Goal: Task Accomplishment & Management: Use online tool/utility

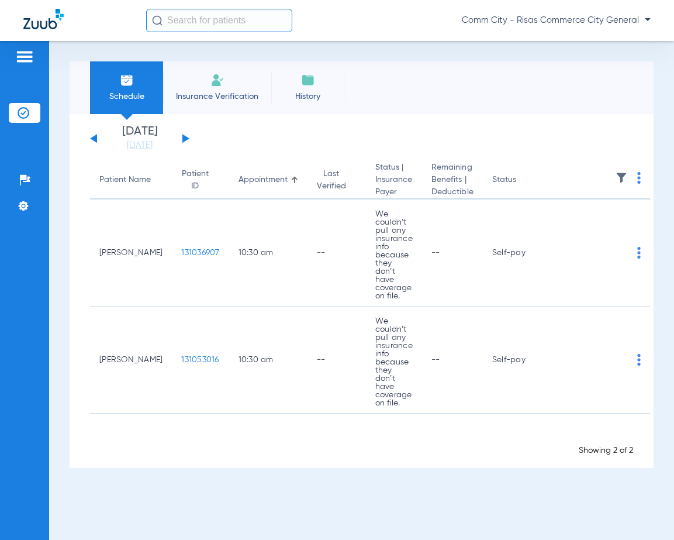
click at [188, 137] on div "[DATE] [DATE] [DATE] [DATE] [DATE] [DATE] [DATE] [DATE] [DATE] [DATE] [DATE] [D…" at bounding box center [139, 139] width 99 height 26
click at [184, 140] on button at bounding box center [185, 138] width 7 height 9
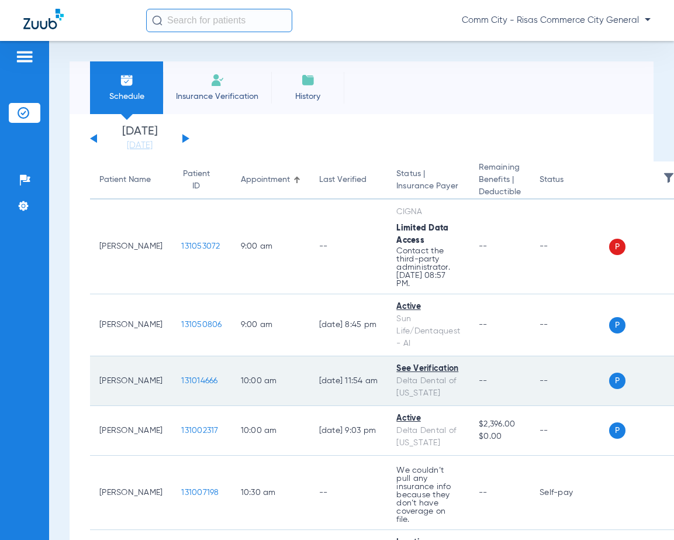
click at [421, 370] on div "See Verification" at bounding box center [428, 369] width 64 height 12
click at [431, 368] on div "See Verification" at bounding box center [428, 369] width 64 height 12
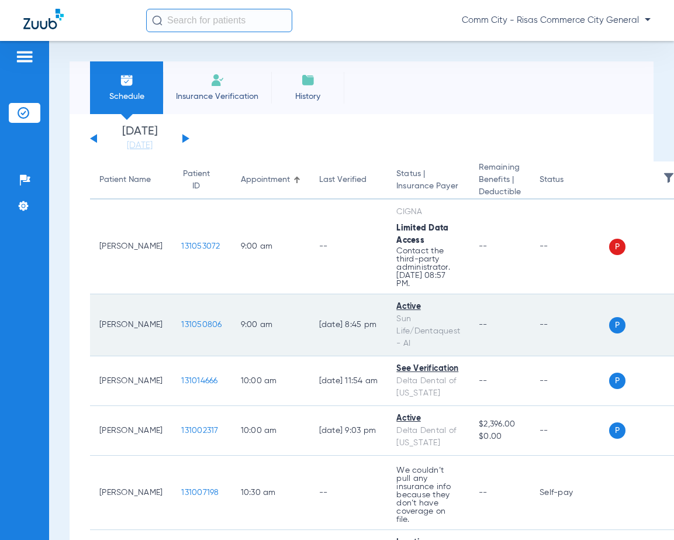
scroll to position [117, 0]
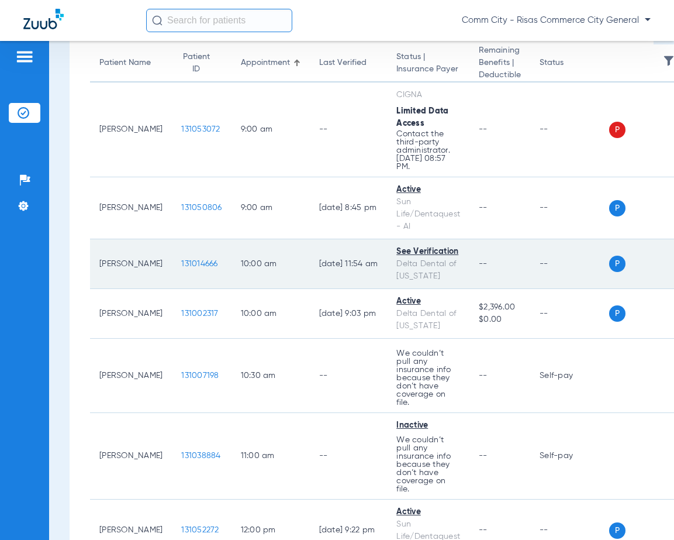
click at [584, 270] on td "--" at bounding box center [569, 264] width 79 height 50
click at [232, 257] on td "10:00 AM" at bounding box center [271, 264] width 78 height 50
click at [118, 263] on td "[PERSON_NAME]" at bounding box center [131, 264] width 82 height 50
click at [615, 261] on span "P" at bounding box center [617, 264] width 16 height 16
drag, startPoint x: 590, startPoint y: 265, endPoint x: 571, endPoint y: 267, distance: 19.4
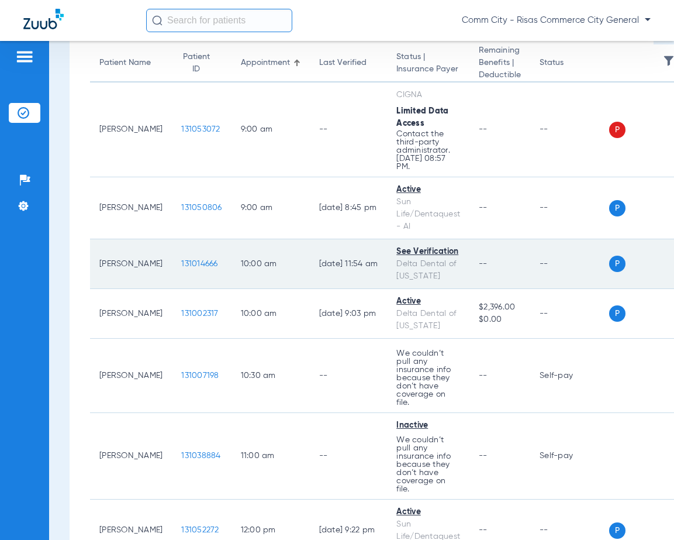
click at [588, 265] on td "--" at bounding box center [569, 264] width 79 height 50
drag, startPoint x: 496, startPoint y: 268, endPoint x: 441, endPoint y: 265, distance: 54.5
click at [489, 268] on td "--" at bounding box center [500, 264] width 61 height 50
click at [422, 264] on div "Delta Dental of [US_STATE]" at bounding box center [428, 270] width 64 height 25
click at [416, 260] on div "Delta Dental of [US_STATE]" at bounding box center [428, 270] width 64 height 25
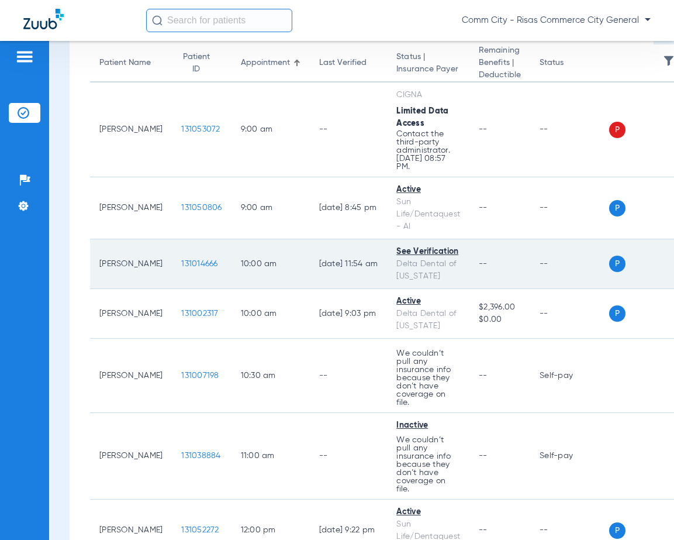
click at [414, 247] on div "See Verification" at bounding box center [428, 252] width 64 height 12
drag, startPoint x: 415, startPoint y: 251, endPoint x: 390, endPoint y: 253, distance: 24.6
click at [396, 253] on div "See Verification" at bounding box center [428, 252] width 64 height 12
drag, startPoint x: 390, startPoint y: 253, endPoint x: 334, endPoint y: 259, distance: 55.9
click at [338, 259] on td "[DATE] 11:54 AM" at bounding box center [349, 264] width 78 height 50
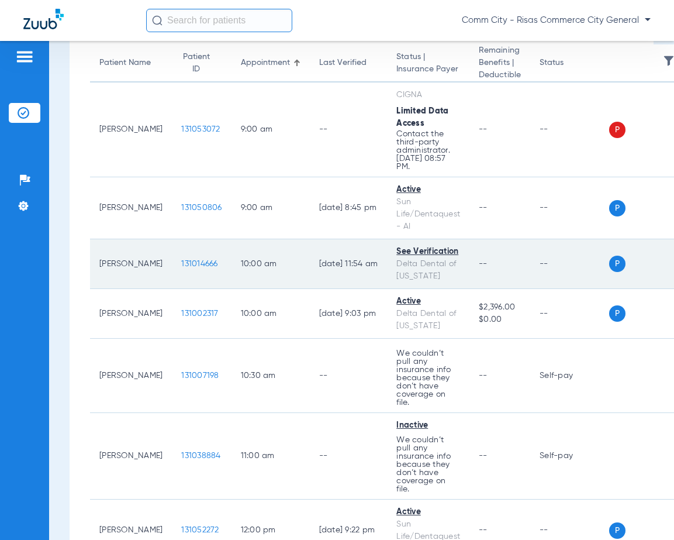
click at [181, 260] on span "131014666" at bounding box center [199, 264] width 36 height 8
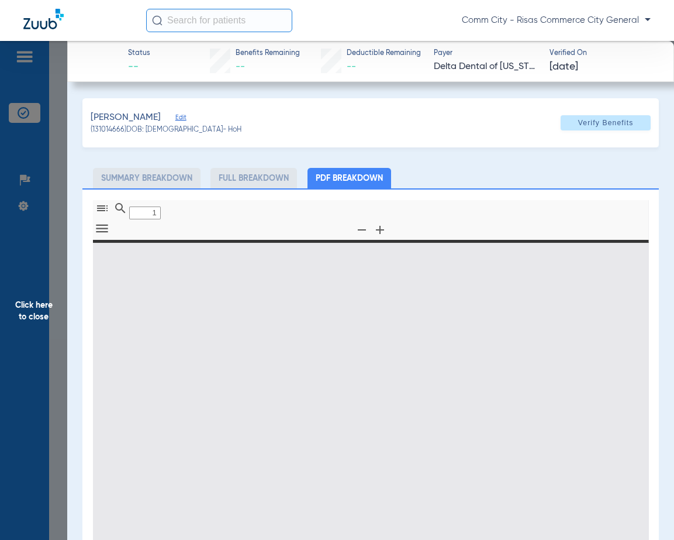
type input "0"
select select "page-width"
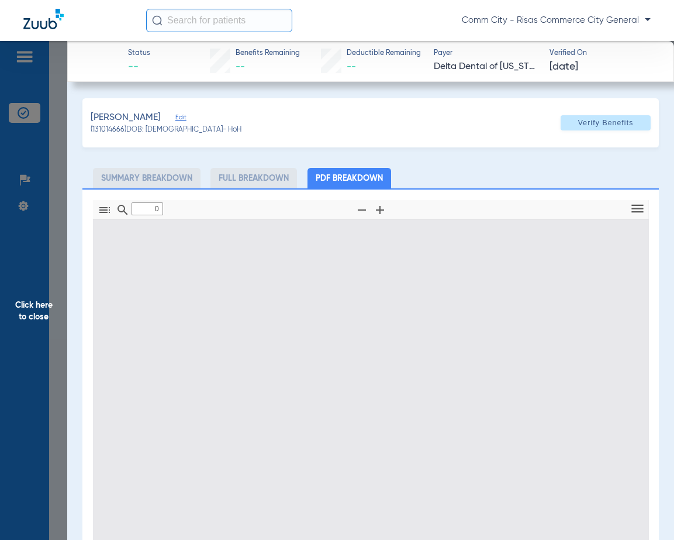
type input "1"
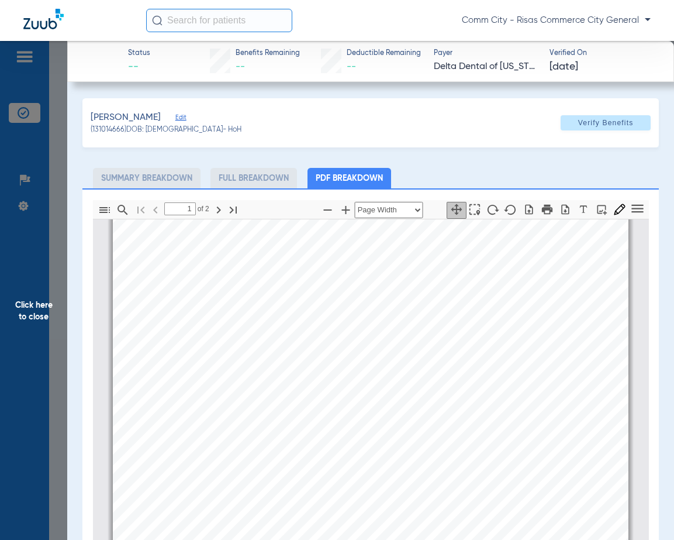
scroll to position [175, 0]
click at [578, 123] on span "Verify Benefits" at bounding box center [606, 122] width 56 height 9
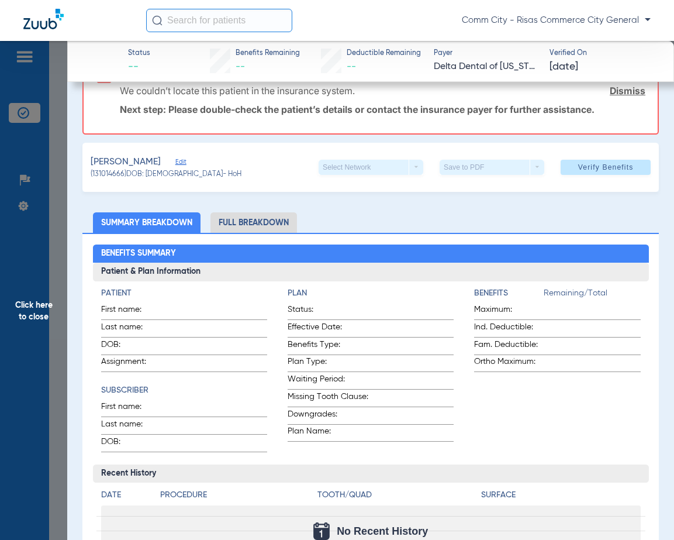
scroll to position [58, 0]
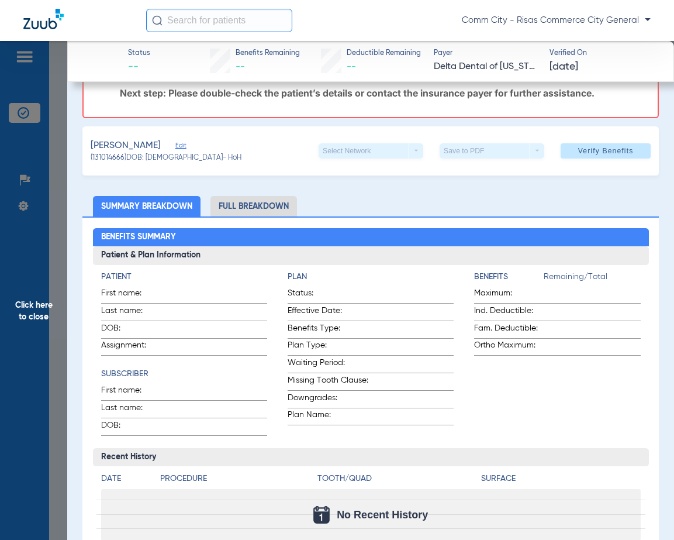
click at [250, 230] on h2 "Benefits Summary" at bounding box center [371, 237] width 556 height 19
click at [246, 219] on div "Benefits Summary Patient & Plan Information Patient First name: Last name: DOB:…" at bounding box center [370, 432] width 577 height 432
click at [246, 210] on li "Full Breakdown" at bounding box center [253, 206] width 87 height 20
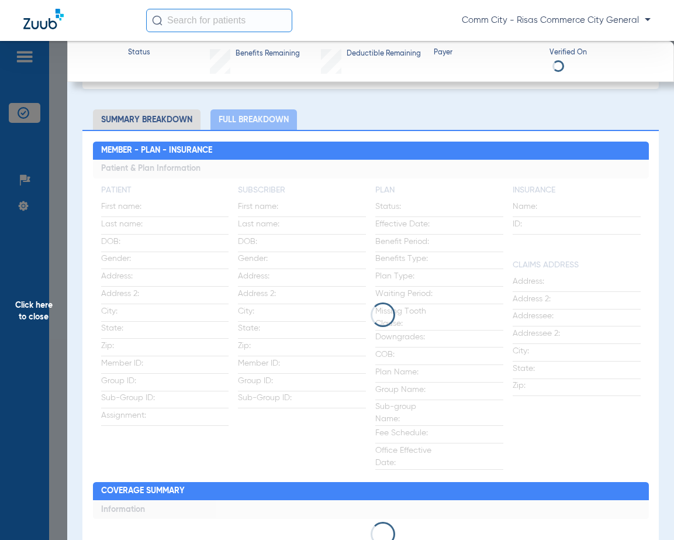
scroll to position [0, 0]
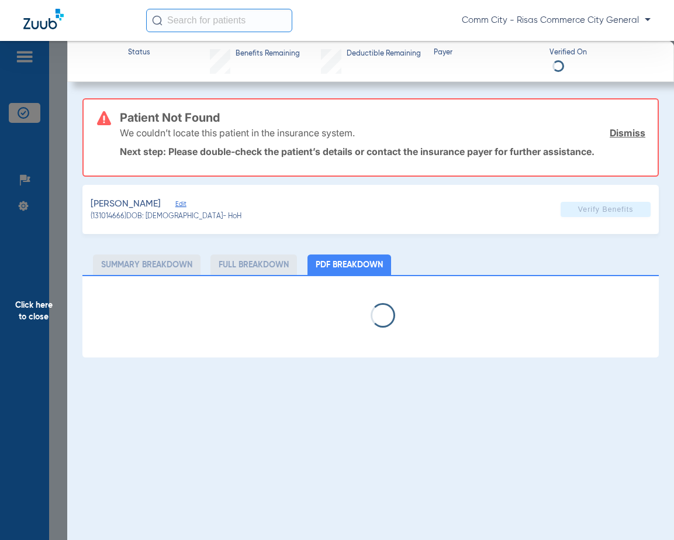
select select "page-width"
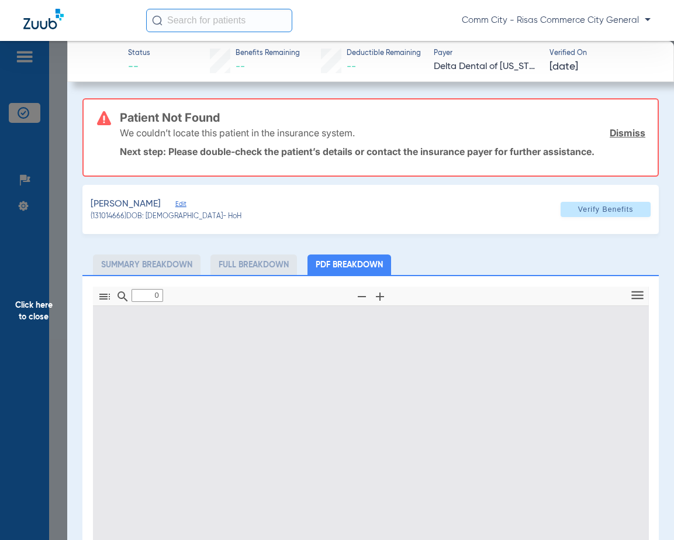
type input "1"
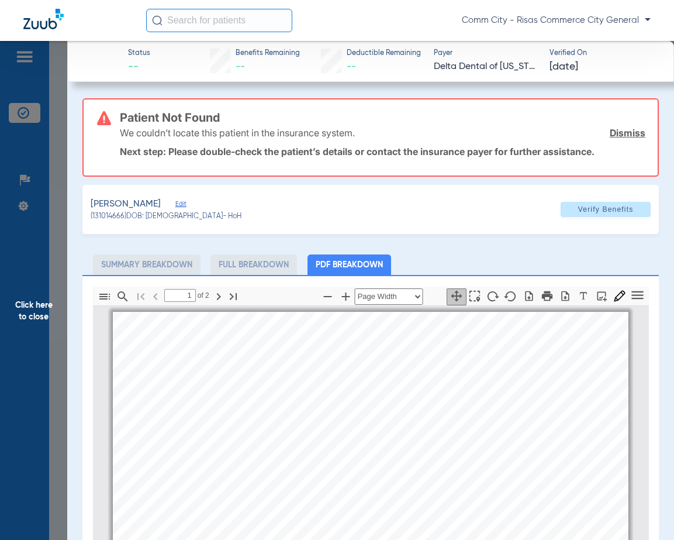
scroll to position [6, 0]
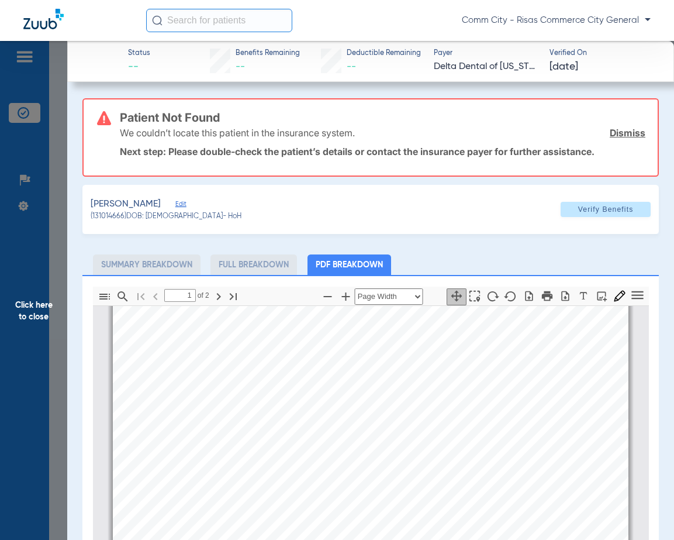
click at [143, 268] on li "Summary Breakdown" at bounding box center [147, 264] width 108 height 20
click at [44, 305] on span "Click here to close" at bounding box center [33, 311] width 67 height 540
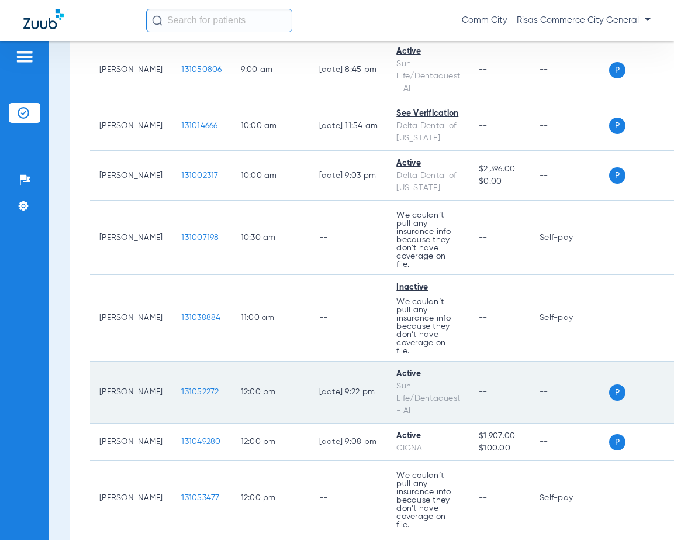
scroll to position [234, 0]
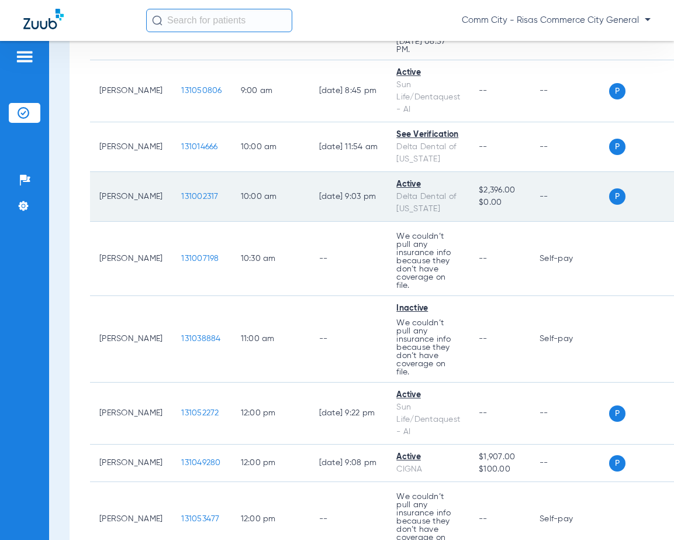
click at [399, 187] on div "Active" at bounding box center [428, 184] width 64 height 12
click at [182, 198] on span "131002317" at bounding box center [199, 196] width 37 height 8
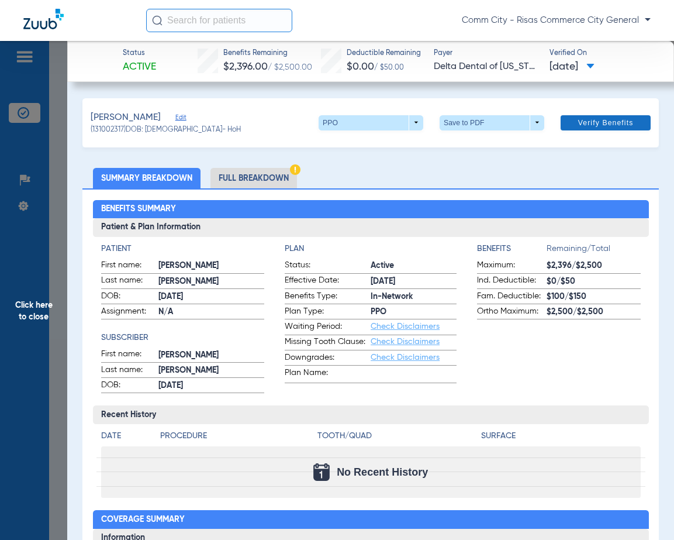
click at [593, 122] on span "Verify Benefits" at bounding box center [606, 122] width 56 height 9
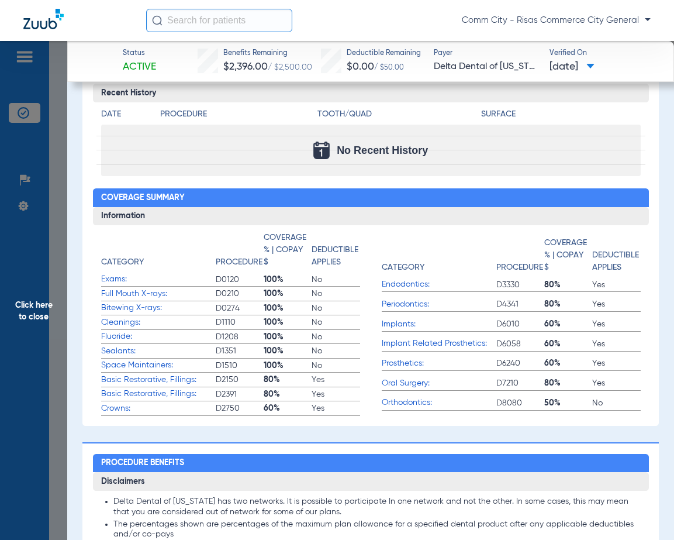
scroll to position [351, 0]
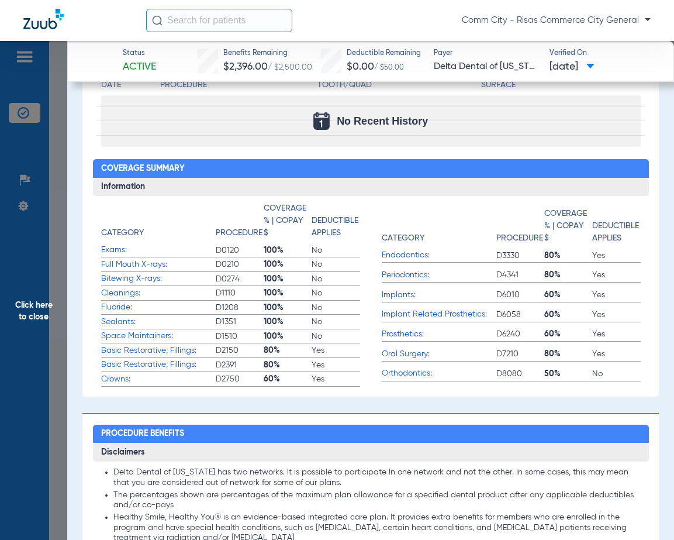
click at [34, 312] on span "Click here to close" at bounding box center [33, 311] width 67 height 540
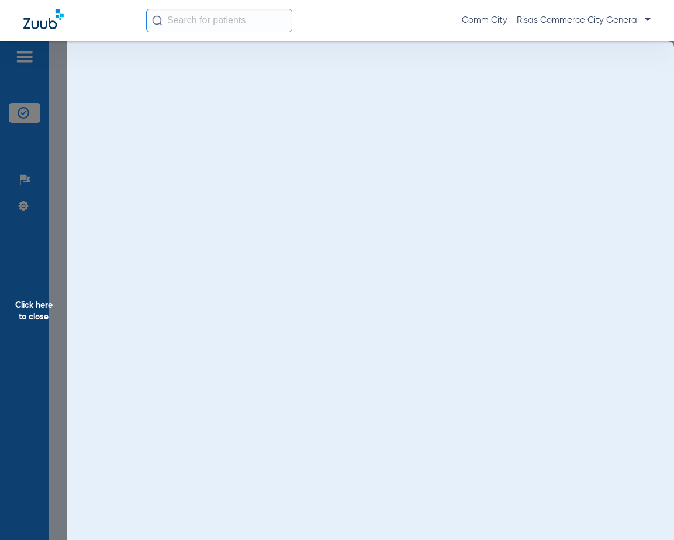
scroll to position [0, 0]
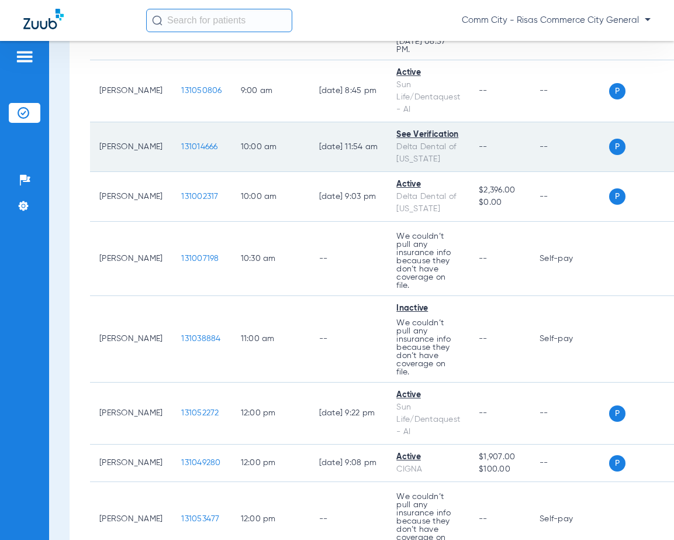
click at [189, 143] on span "131014666" at bounding box center [199, 147] width 36 height 8
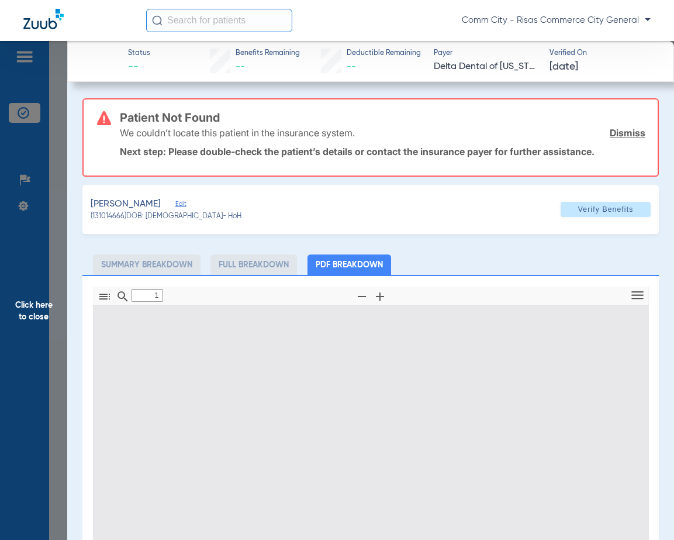
type input "0"
select select "page-width"
type input "1"
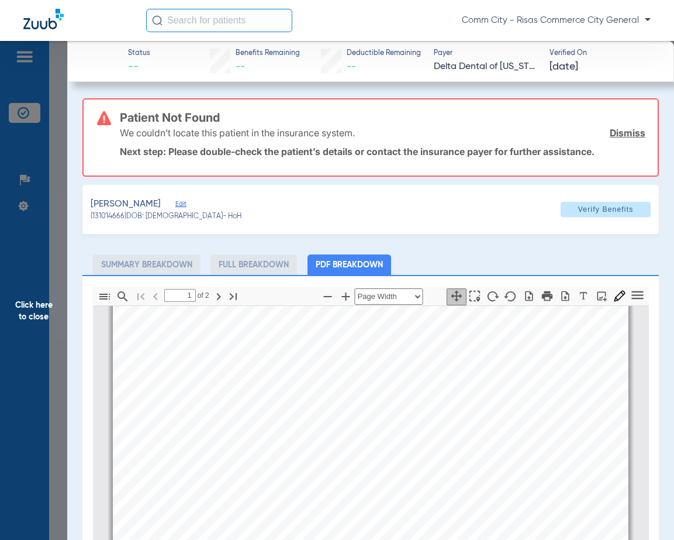
scroll to position [409, 0]
drag, startPoint x: 377, startPoint y: 238, endPoint x: 382, endPoint y: 263, distance: 25.7
click at [382, 263] on div "Patient Not Found We couldn’t locate this patient in the insurance system. Dism…" at bounding box center [370, 467] width 577 height 738
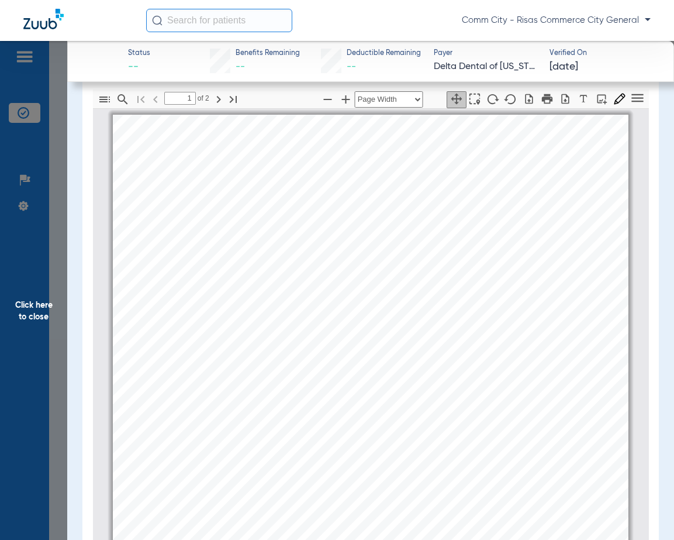
scroll to position [0, 0]
